Goal: Information Seeking & Learning: Learn about a topic

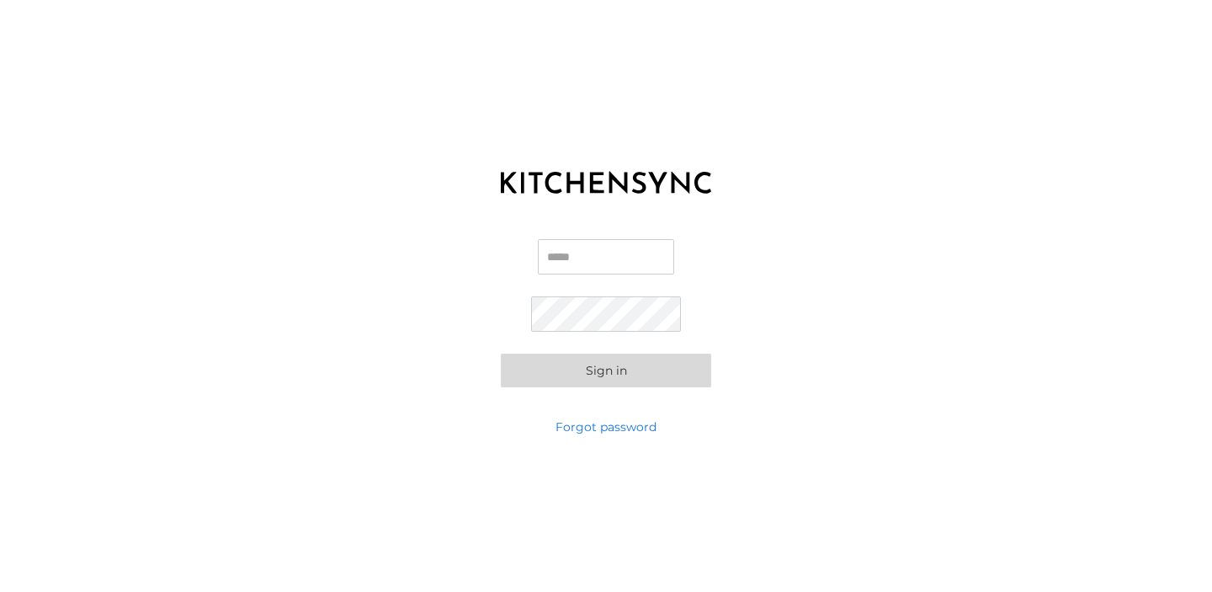
click at [611, 252] on input "Email" at bounding box center [606, 256] width 136 height 35
type input "**********"
click at [501, 354] on button "Sign in" at bounding box center [606, 371] width 210 height 34
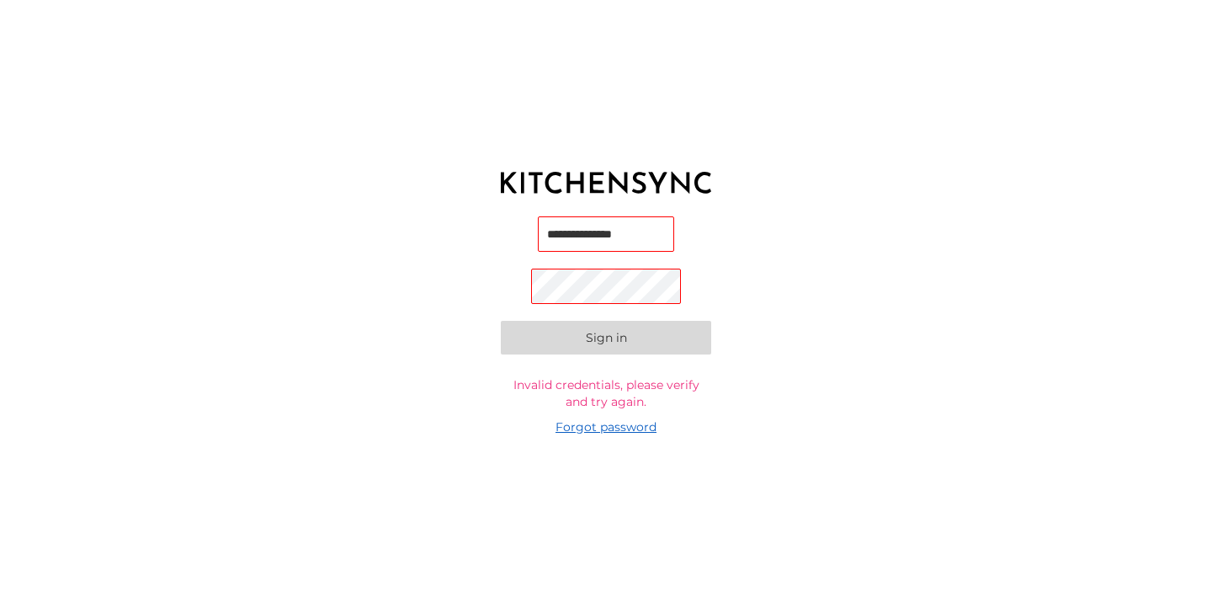
click at [642, 424] on link "Forgot password" at bounding box center [606, 426] width 101 height 17
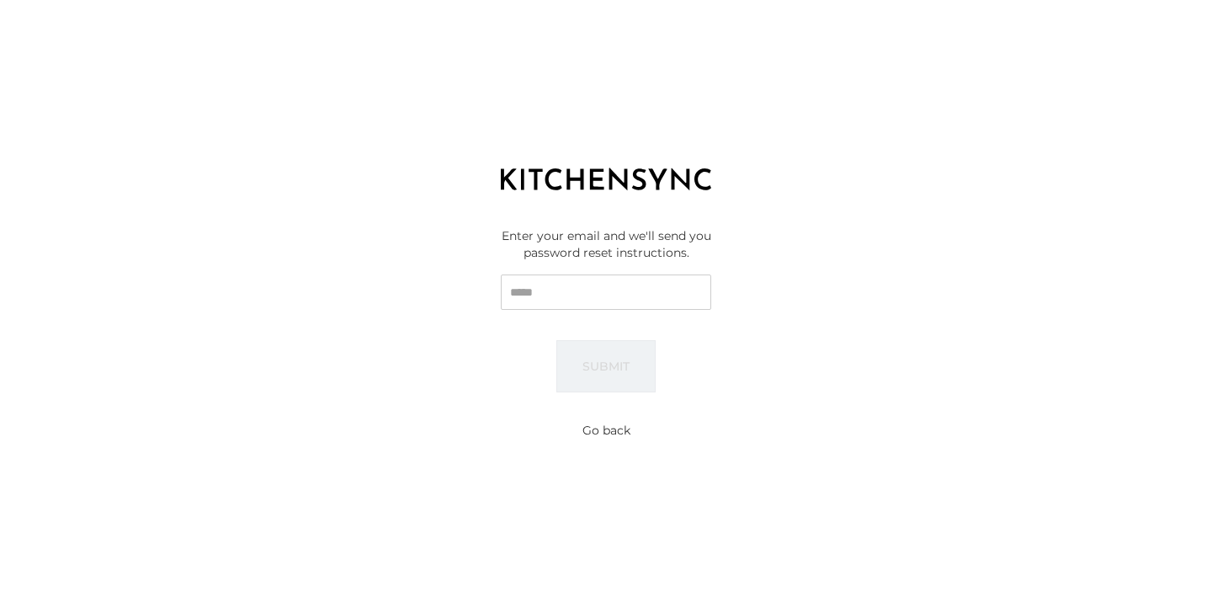
click at [611, 301] on input "Email" at bounding box center [606, 291] width 210 height 35
type input "**********"
click at [591, 373] on button "Submit" at bounding box center [606, 366] width 99 height 52
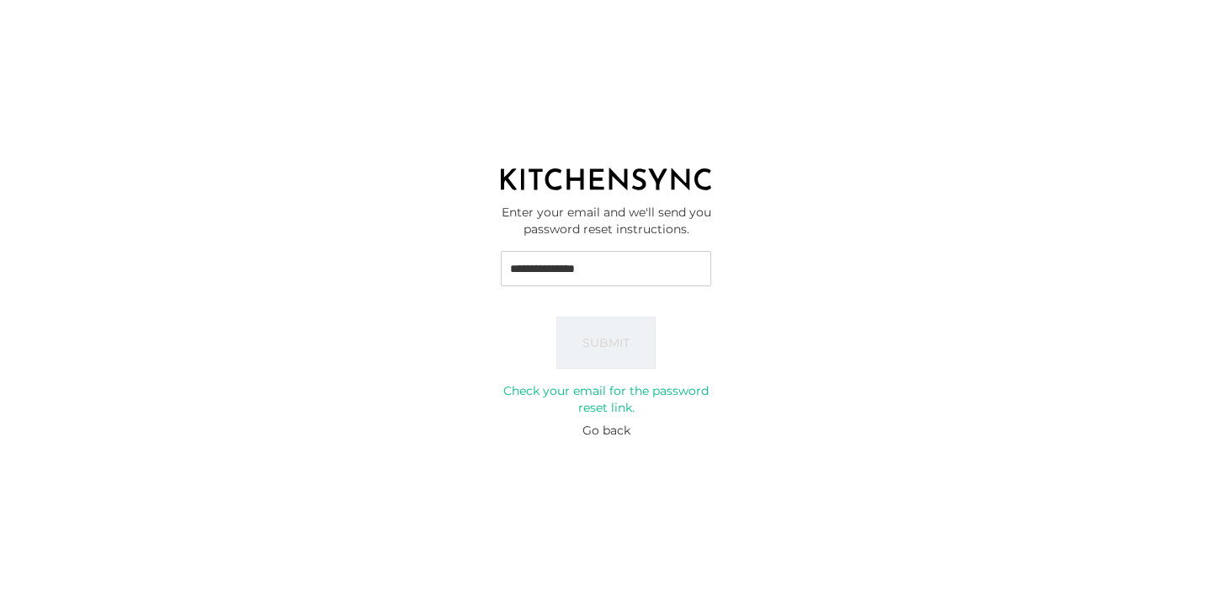
click at [595, 429] on button "Go back" at bounding box center [607, 430] width 48 height 17
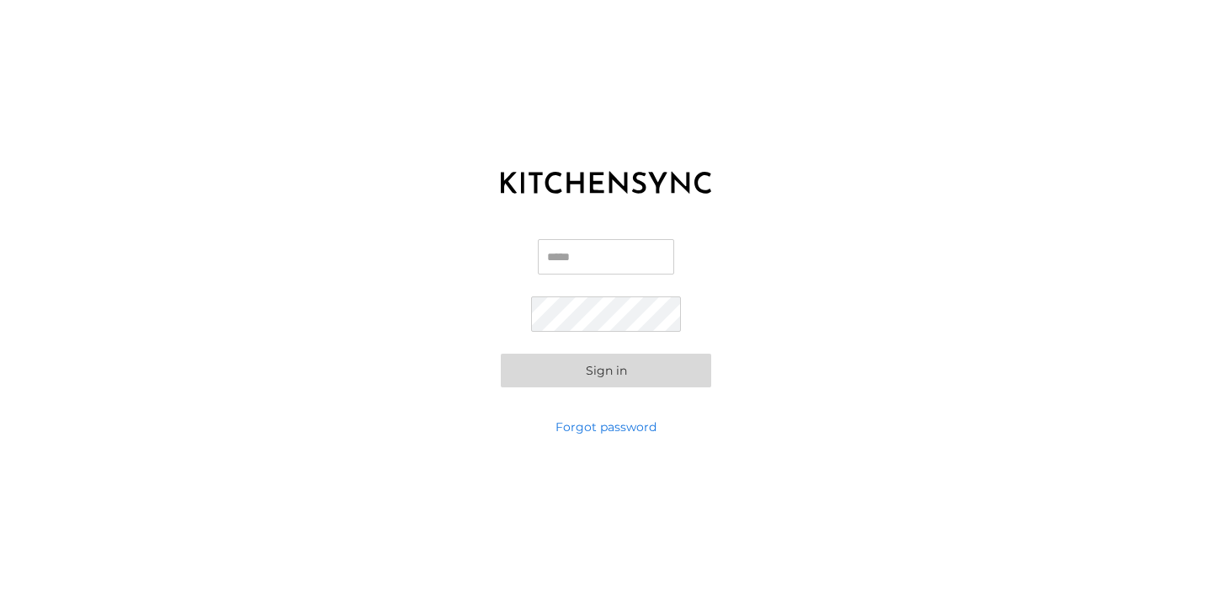
click at [599, 259] on input "Email" at bounding box center [606, 256] width 136 height 35
type input "**********"
click at [501, 354] on button "Sign in" at bounding box center [606, 371] width 210 height 34
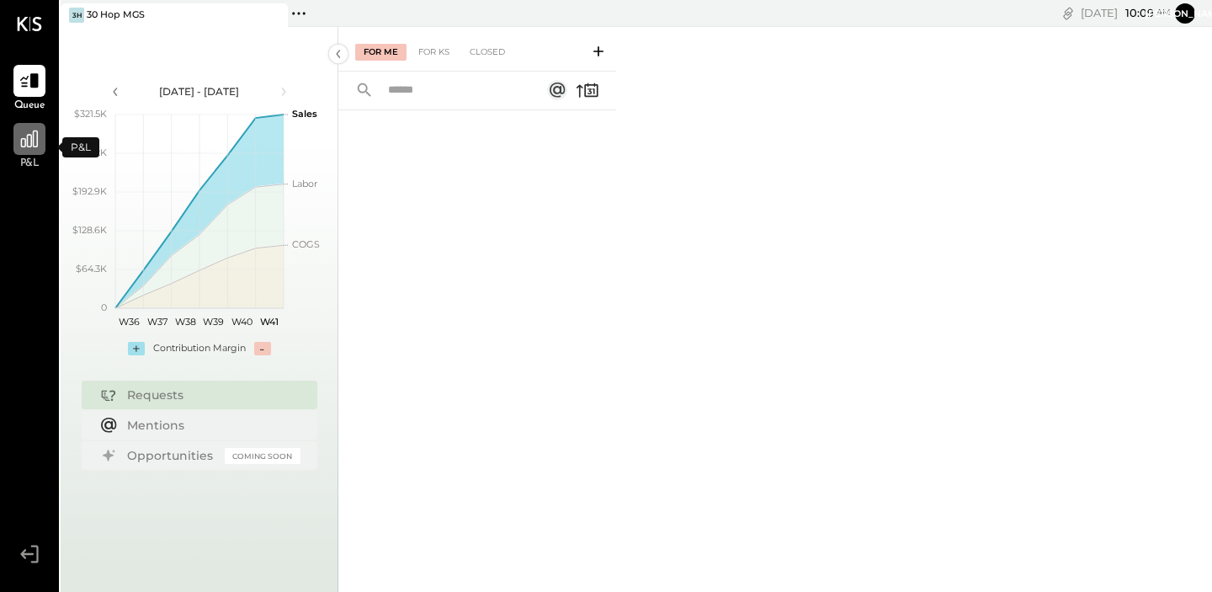
click at [24, 154] on div at bounding box center [29, 139] width 32 height 32
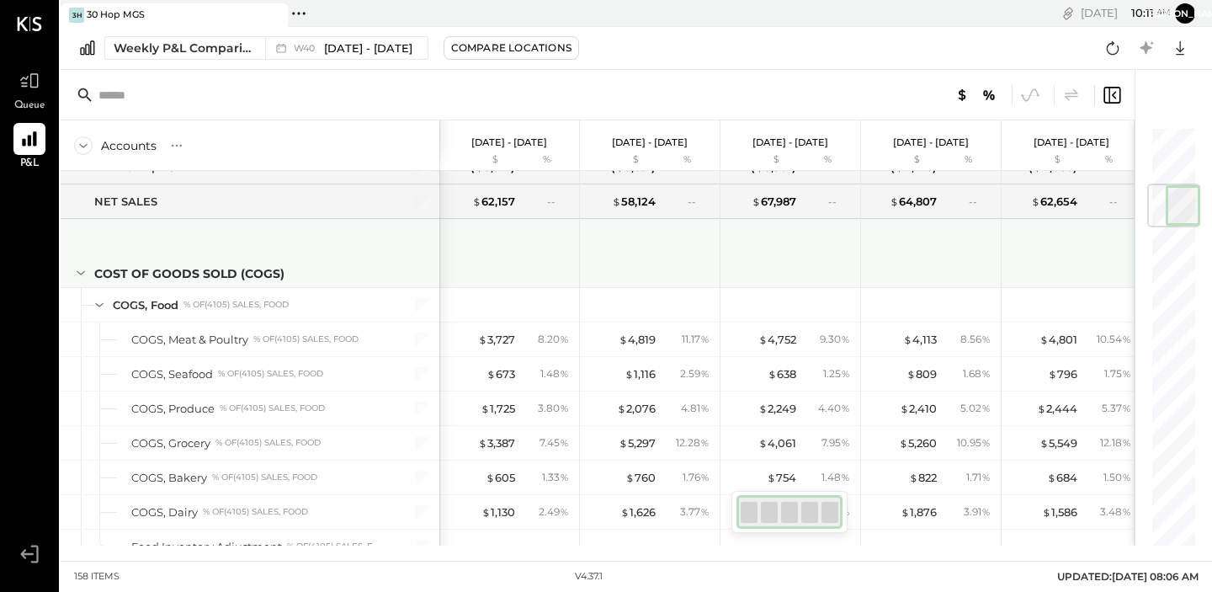
scroll to position [0, 2]
click at [77, 274] on icon at bounding box center [81, 275] width 8 height 4
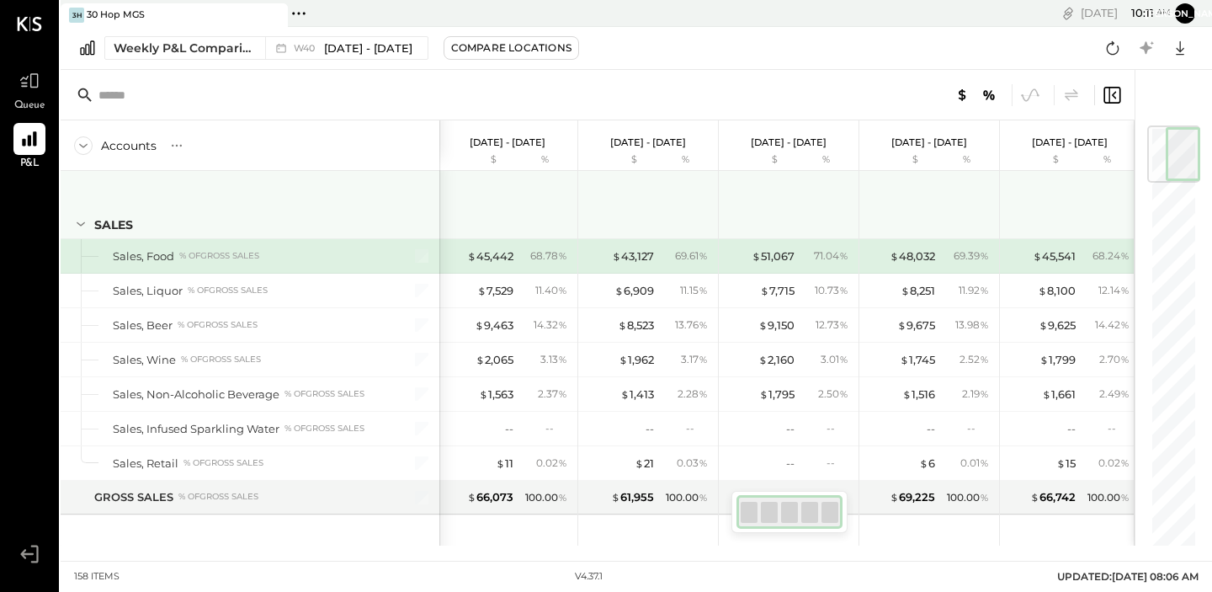
scroll to position [0, 0]
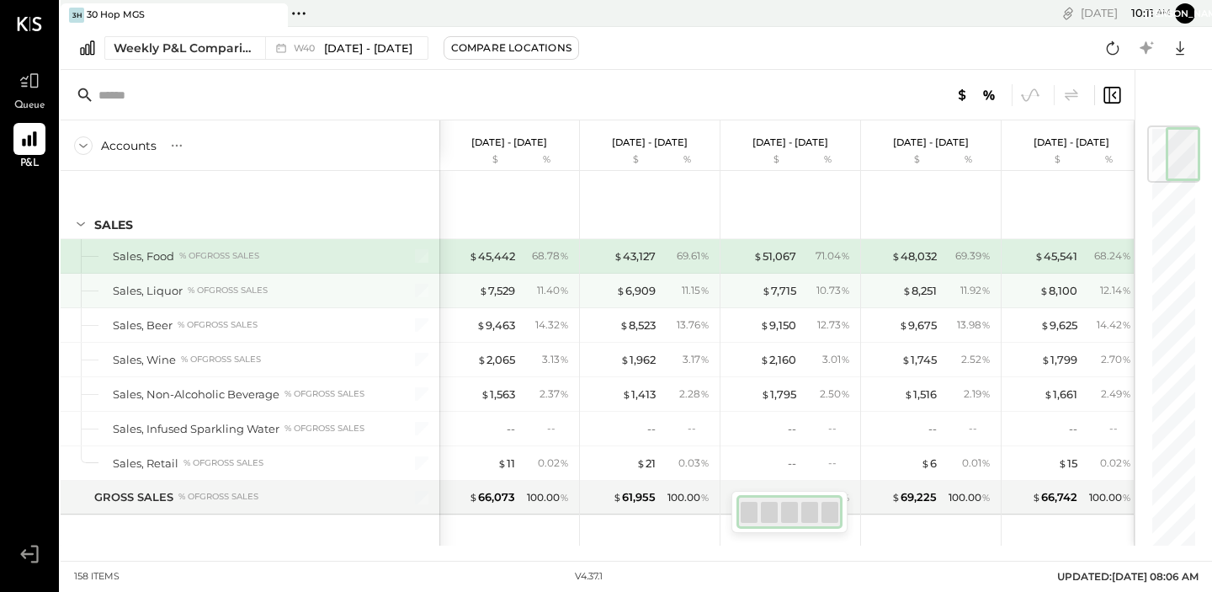
click at [147, 292] on div "Sales, Liquor" at bounding box center [148, 291] width 70 height 16
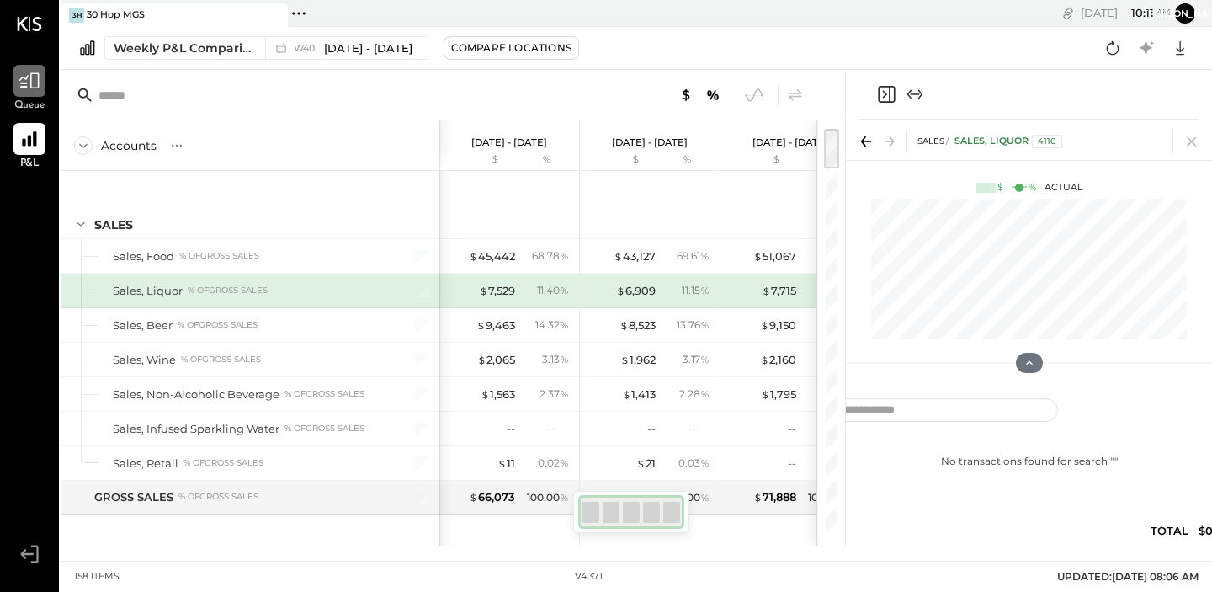
click at [35, 84] on icon at bounding box center [30, 81] width 22 height 22
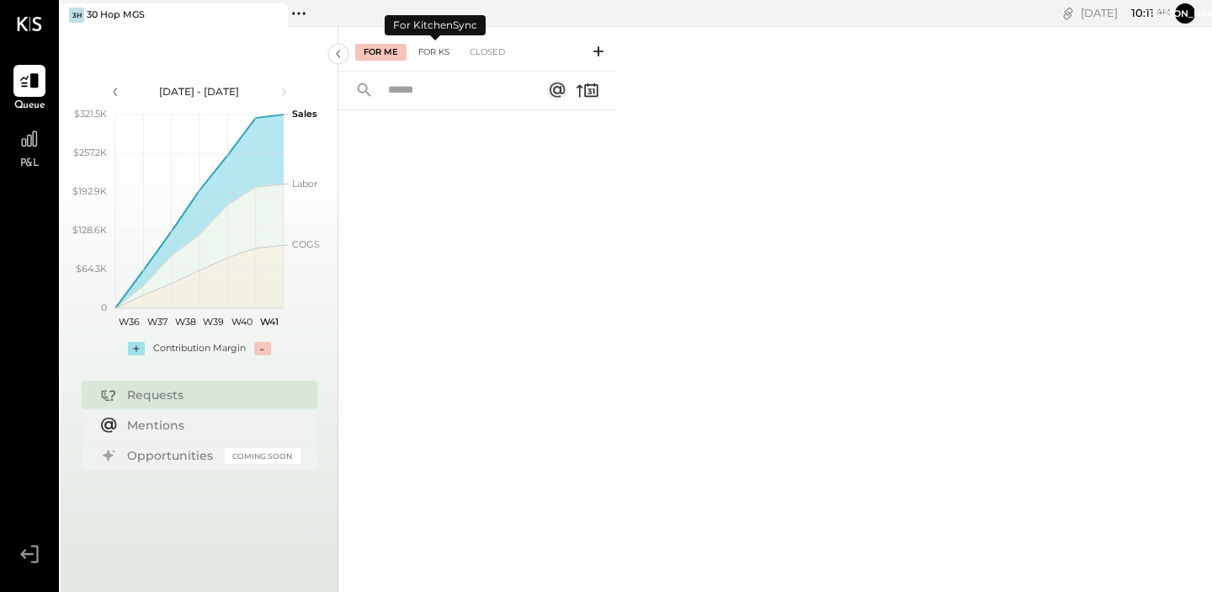
click at [429, 48] on div "For KS" at bounding box center [434, 52] width 48 height 17
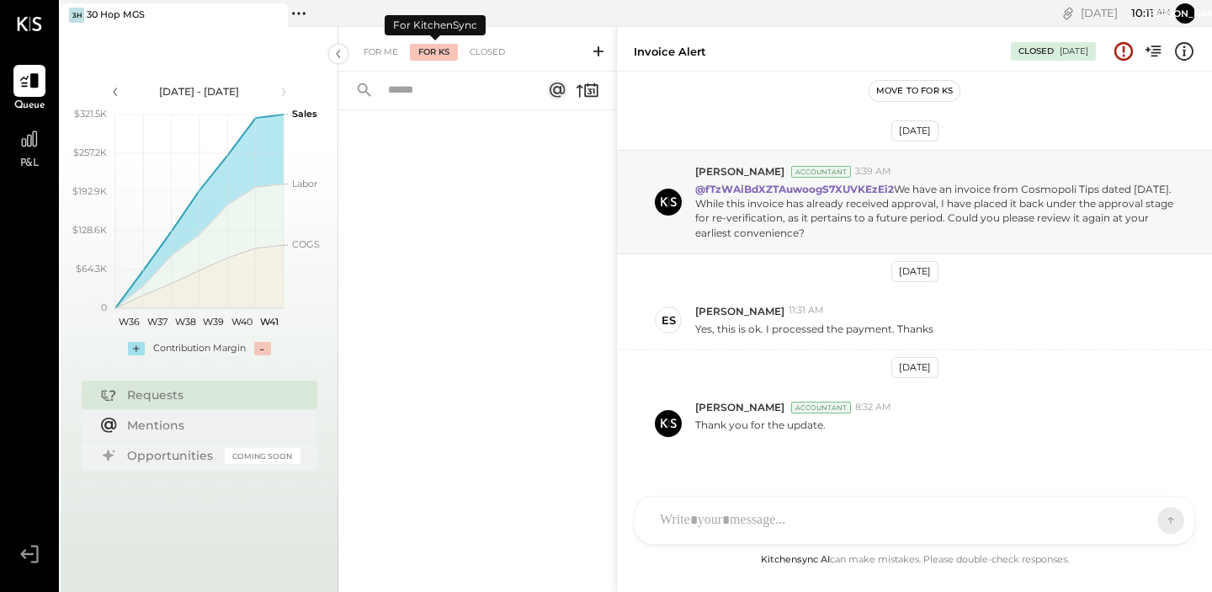
scroll to position [36, 0]
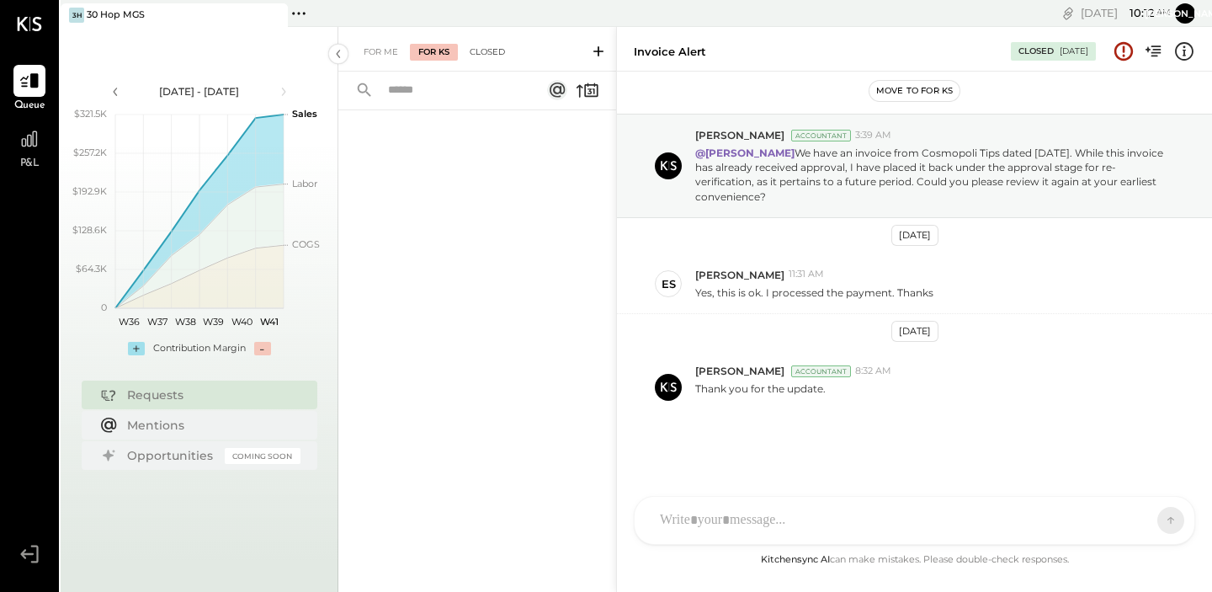
click at [494, 51] on div "Closed" at bounding box center [487, 52] width 52 height 17
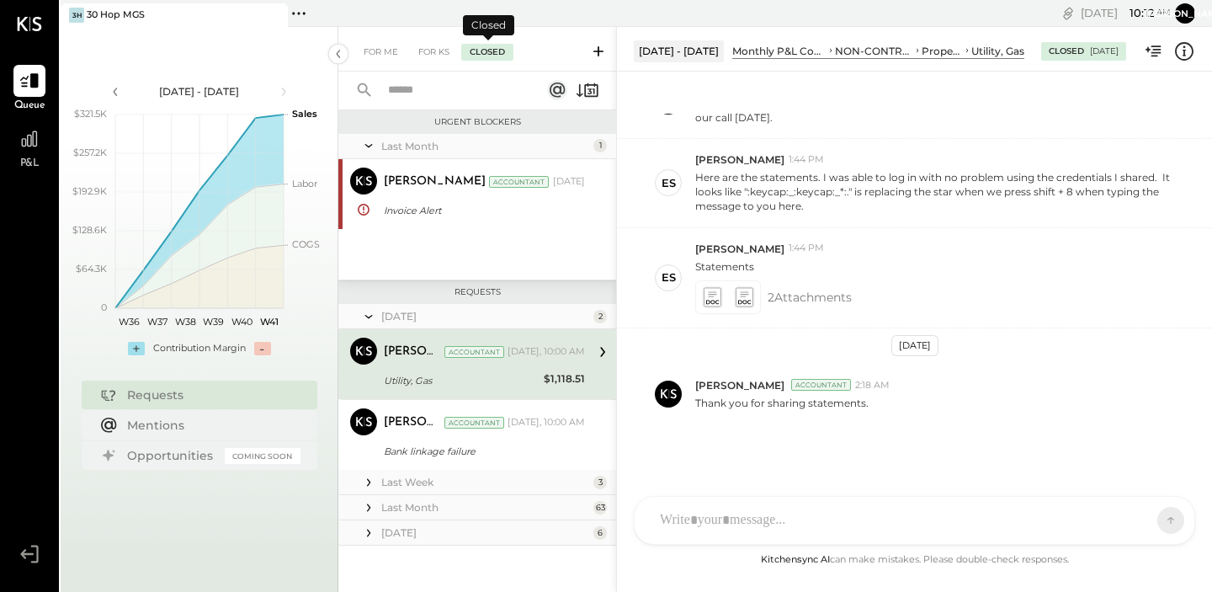
scroll to position [3, 0]
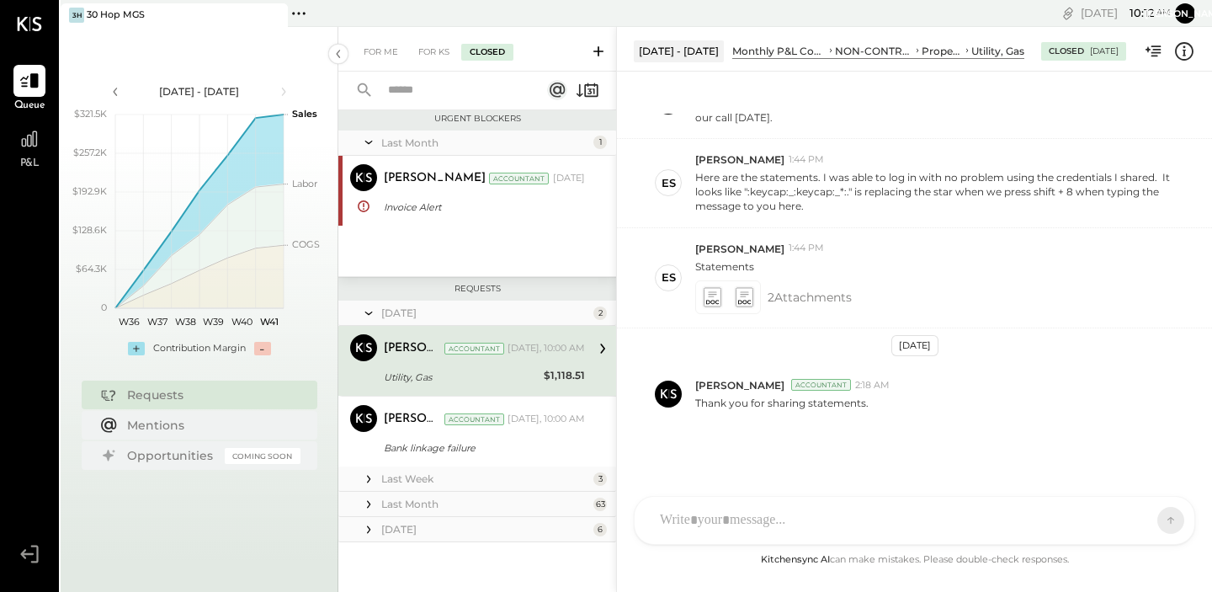
click at [371, 41] on div "For Me For KS Closed" at bounding box center [477, 49] width 278 height 45
click at [370, 51] on div "For Me" at bounding box center [380, 52] width 51 height 17
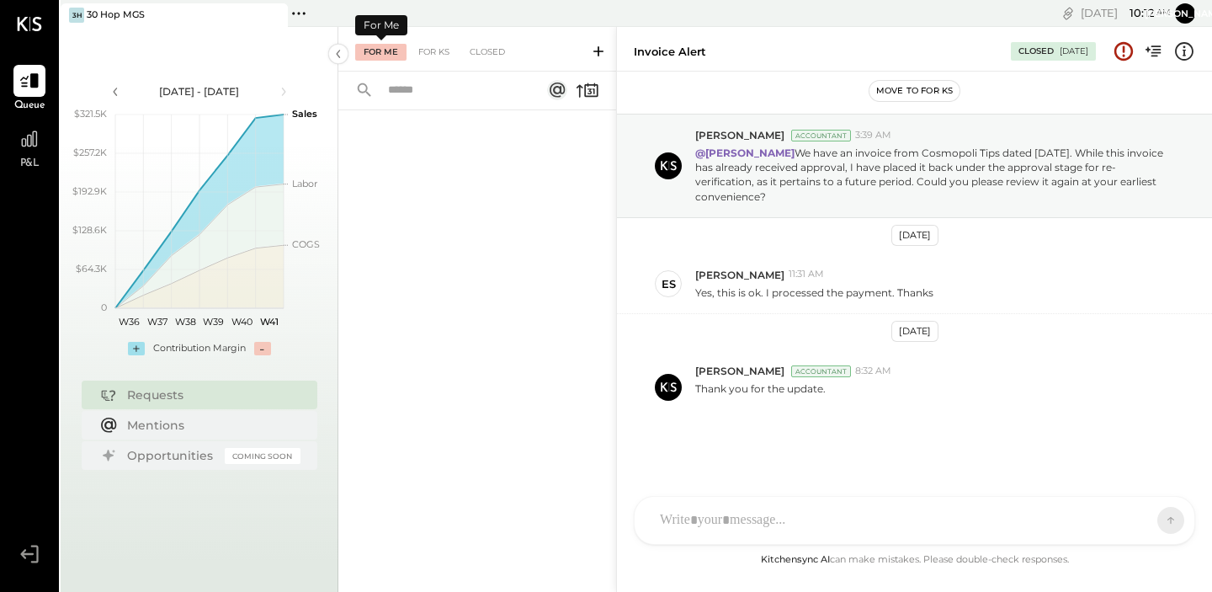
scroll to position [36, 0]
click at [35, 20] on icon at bounding box center [29, 24] width 25 height 14
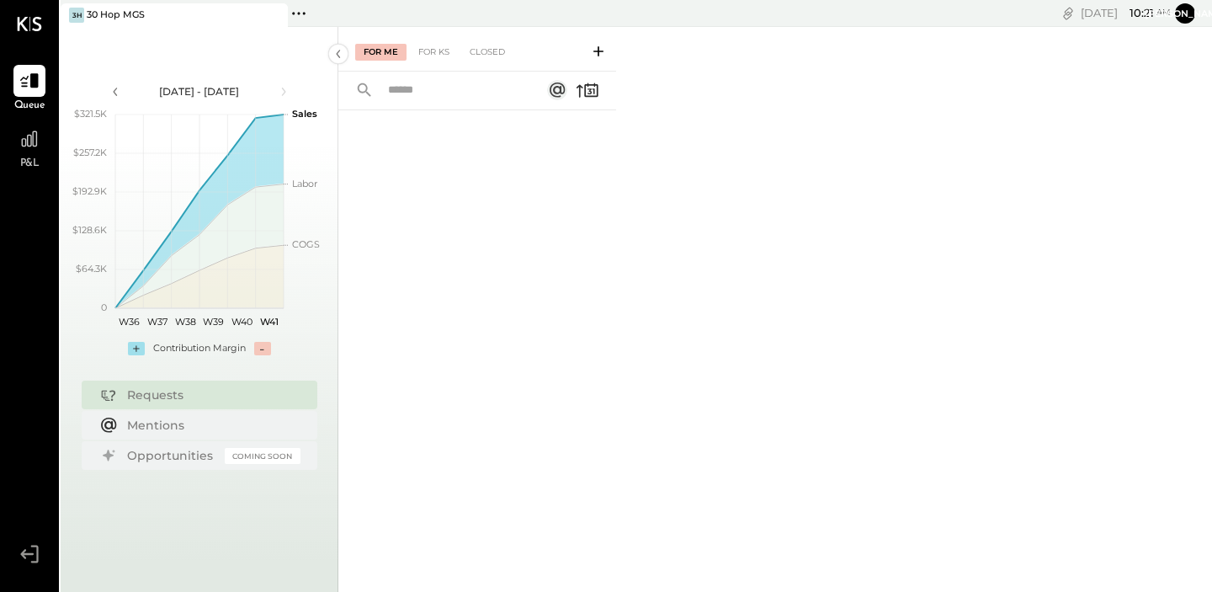
click at [45, 140] on div "P&L" at bounding box center [29, 147] width 49 height 49
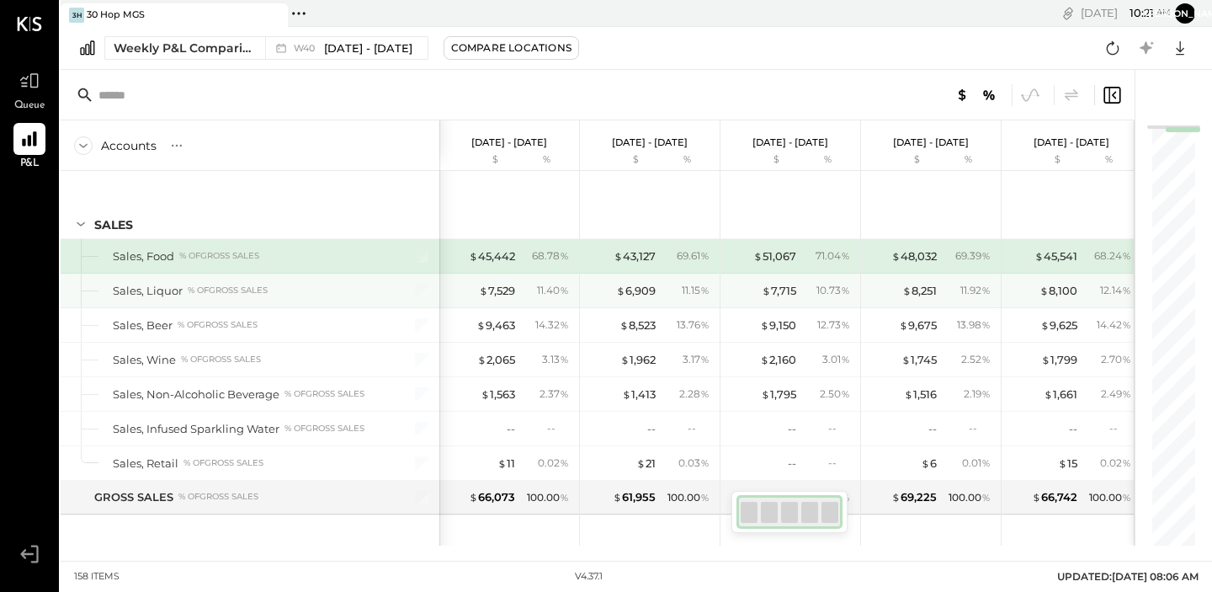
click at [144, 290] on div "Sales, Liquor" at bounding box center [148, 291] width 70 height 16
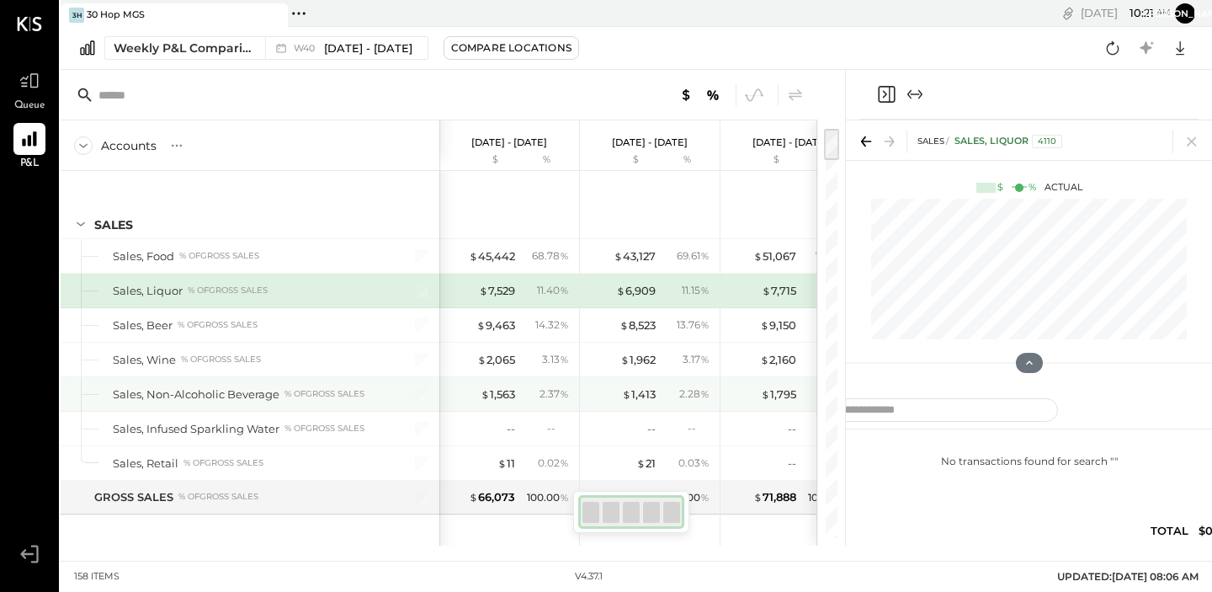
click at [245, 407] on div "Sales, Non-Alcoholic Beverage % of GROSS SALES" at bounding box center [250, 394] width 379 height 34
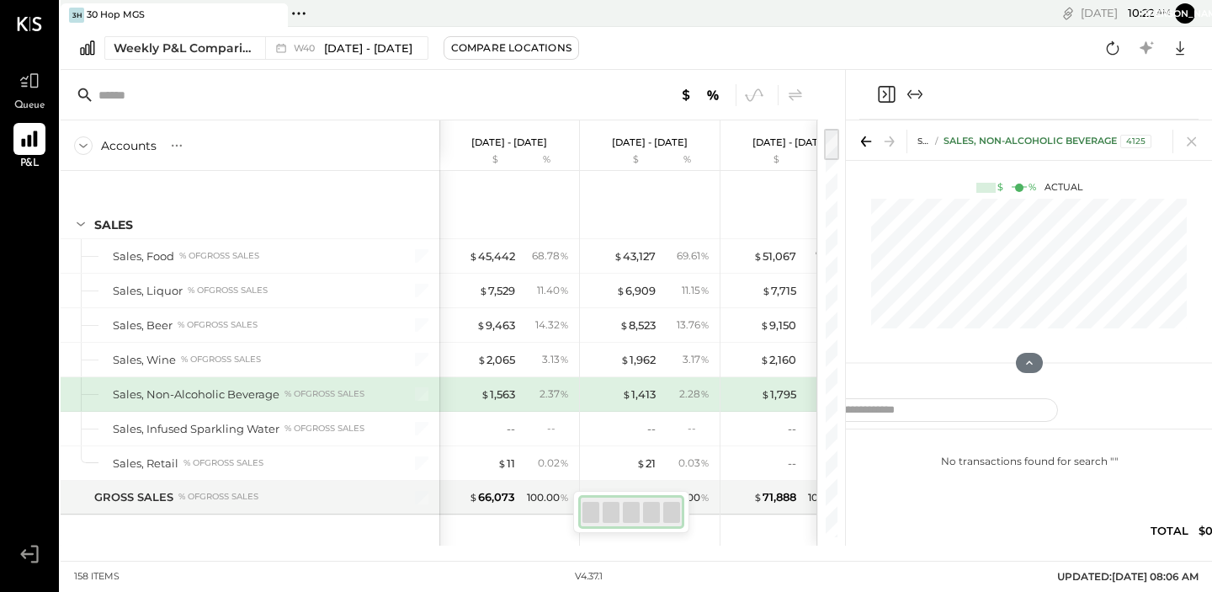
click at [35, 145] on icon at bounding box center [29, 139] width 16 height 16
click at [35, 85] on icon at bounding box center [30, 81] width 22 height 22
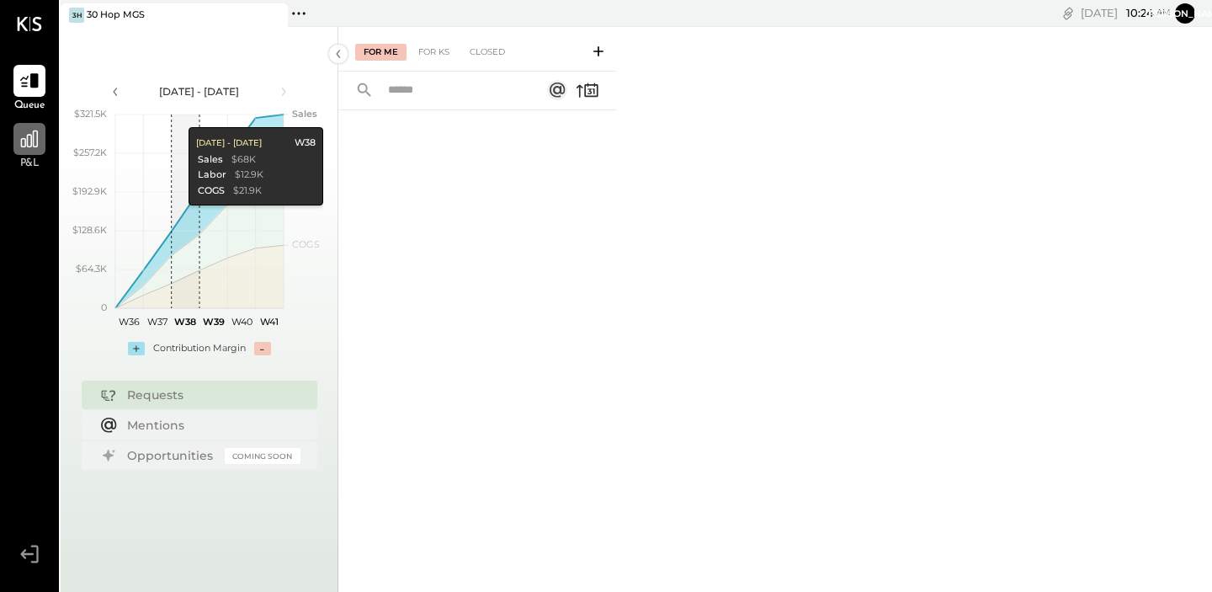
click at [19, 141] on icon at bounding box center [30, 139] width 22 height 22
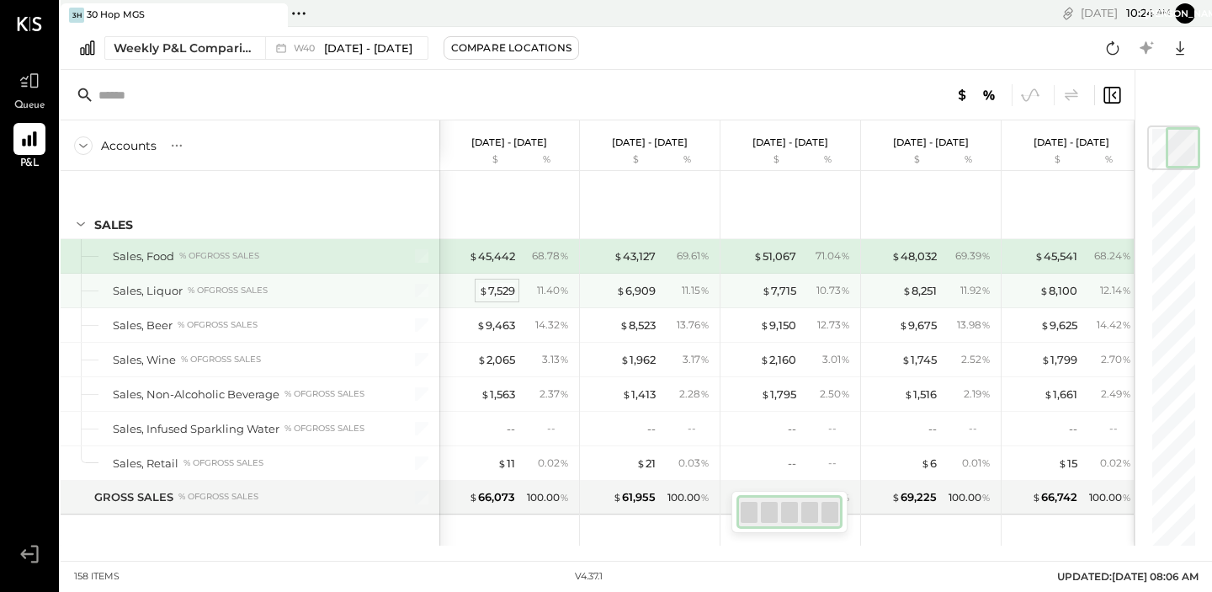
click at [502, 290] on div "$ 7,529" at bounding box center [497, 291] width 36 height 16
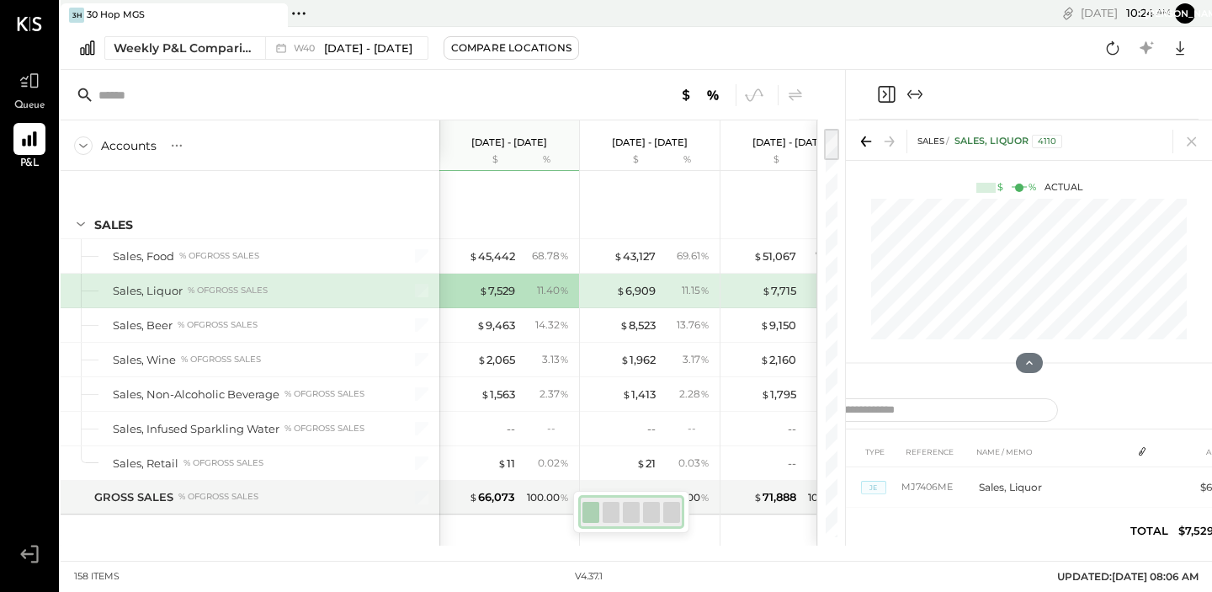
click at [283, 296] on div "Sales, Liquor % of GROSS SALES" at bounding box center [248, 291] width 270 height 16
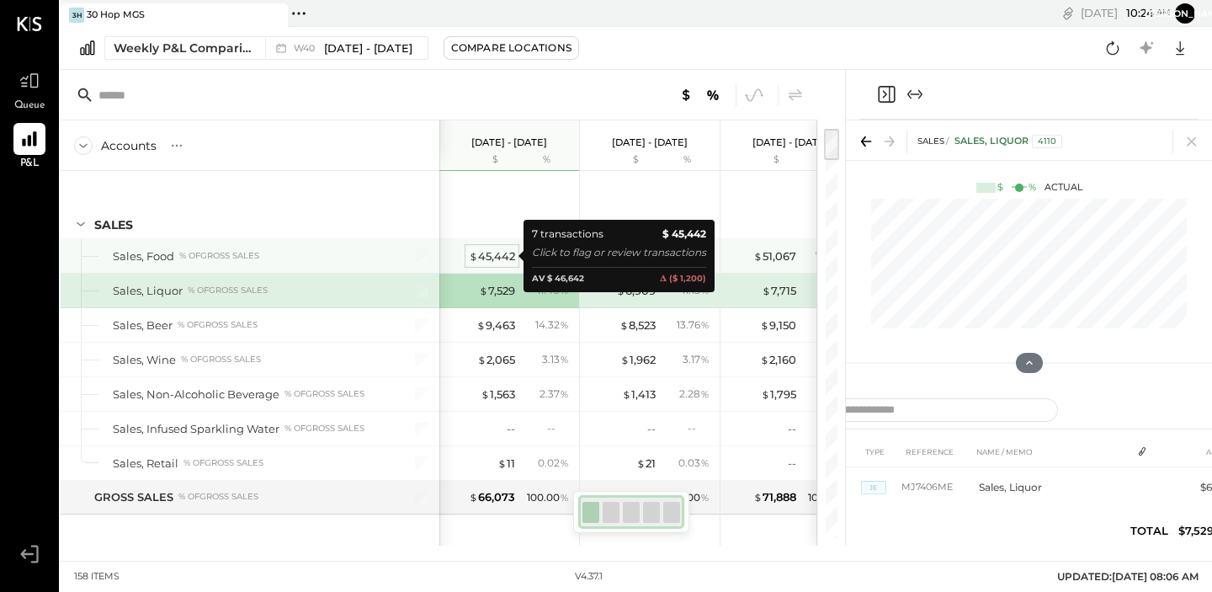
click at [512, 258] on div "$ 45,442" at bounding box center [492, 256] width 46 height 16
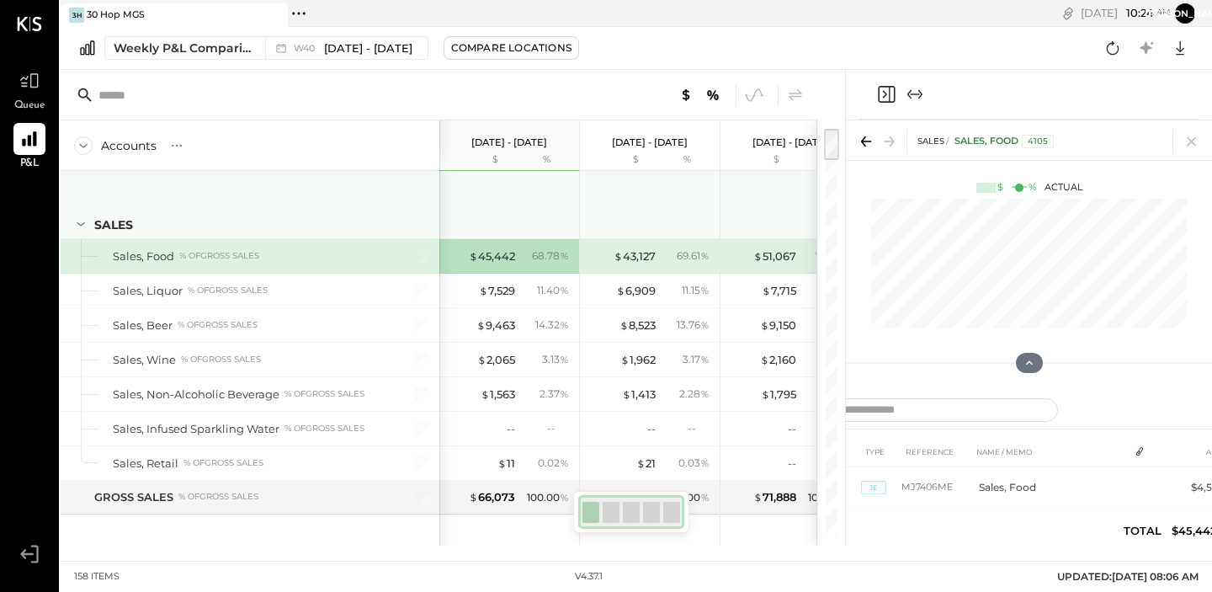
click at [328, 210] on div "SALES" at bounding box center [250, 204] width 379 height 67
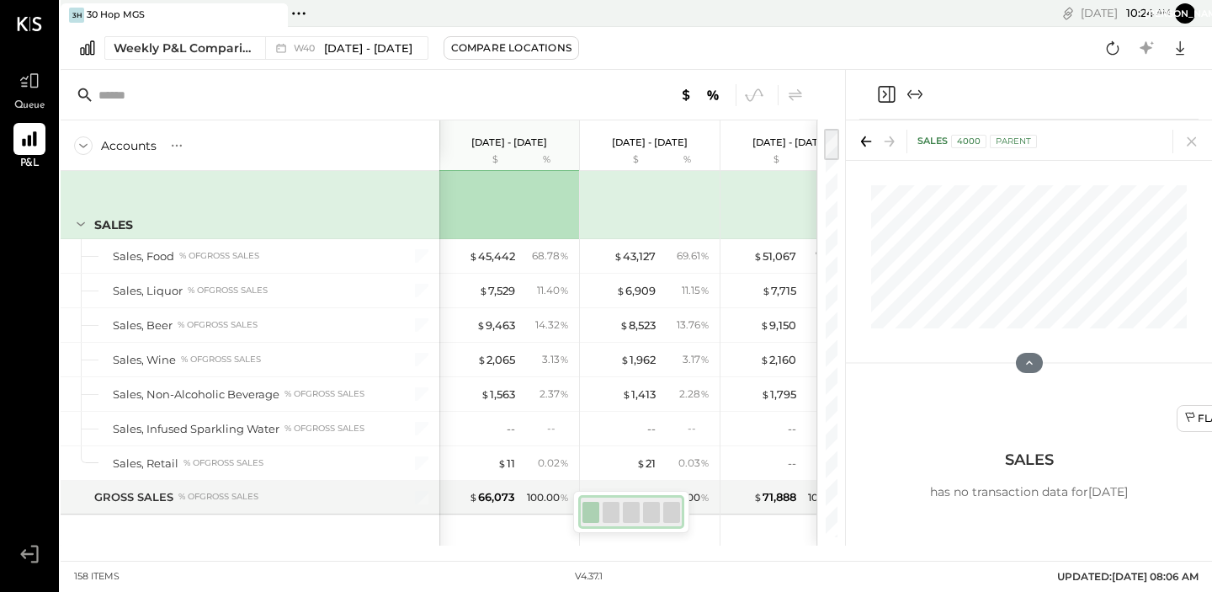
click at [27, 99] on span "Queue" at bounding box center [29, 106] width 31 height 15
